Goal: Complete application form

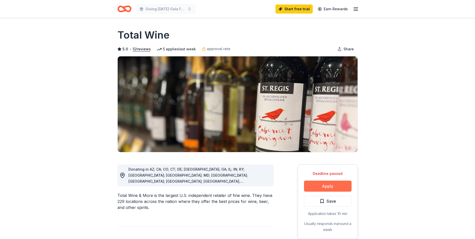
click at [342, 183] on button "Apply" at bounding box center [328, 185] width 48 height 11
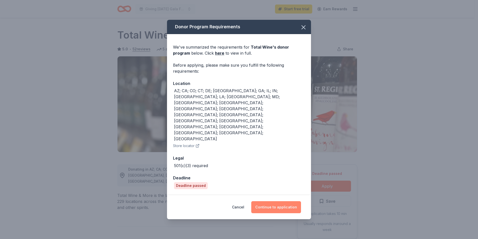
click at [295, 201] on button "Continue to application" at bounding box center [276, 207] width 50 height 12
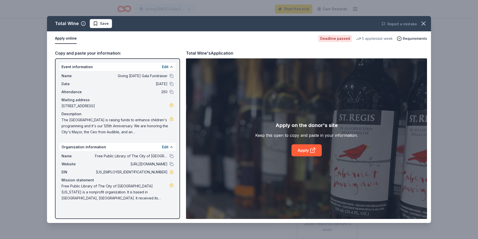
drag, startPoint x: 62, startPoint y: 76, endPoint x: 205, endPoint y: 80, distance: 142.9
click at [205, 80] on div "Copy and paste your information: Event information Edit Name Giving [DATE] Gala…" at bounding box center [239, 134] width 384 height 177
click at [99, 52] on div "Copy and paste your information:" at bounding box center [117, 53] width 125 height 7
click at [372, 40] on div "5 applies last week" at bounding box center [374, 39] width 37 height 6
click at [320, 120] on div "Apply on the donor's site Keep this open to copy and paste in your information.…" at bounding box center [306, 138] width 241 height 160
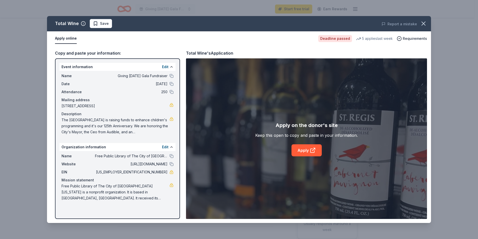
click at [314, 125] on div "Apply on the donor's site" at bounding box center [307, 125] width 62 height 8
click at [102, 52] on div "Copy and paste your information:" at bounding box center [117, 53] width 125 height 7
click at [67, 36] on button "Apply online" at bounding box center [66, 38] width 22 height 11
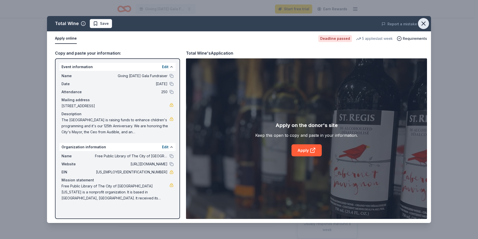
click at [428, 23] on button "button" at bounding box center [423, 23] width 11 height 11
